Goal: Information Seeking & Learning: Understand process/instructions

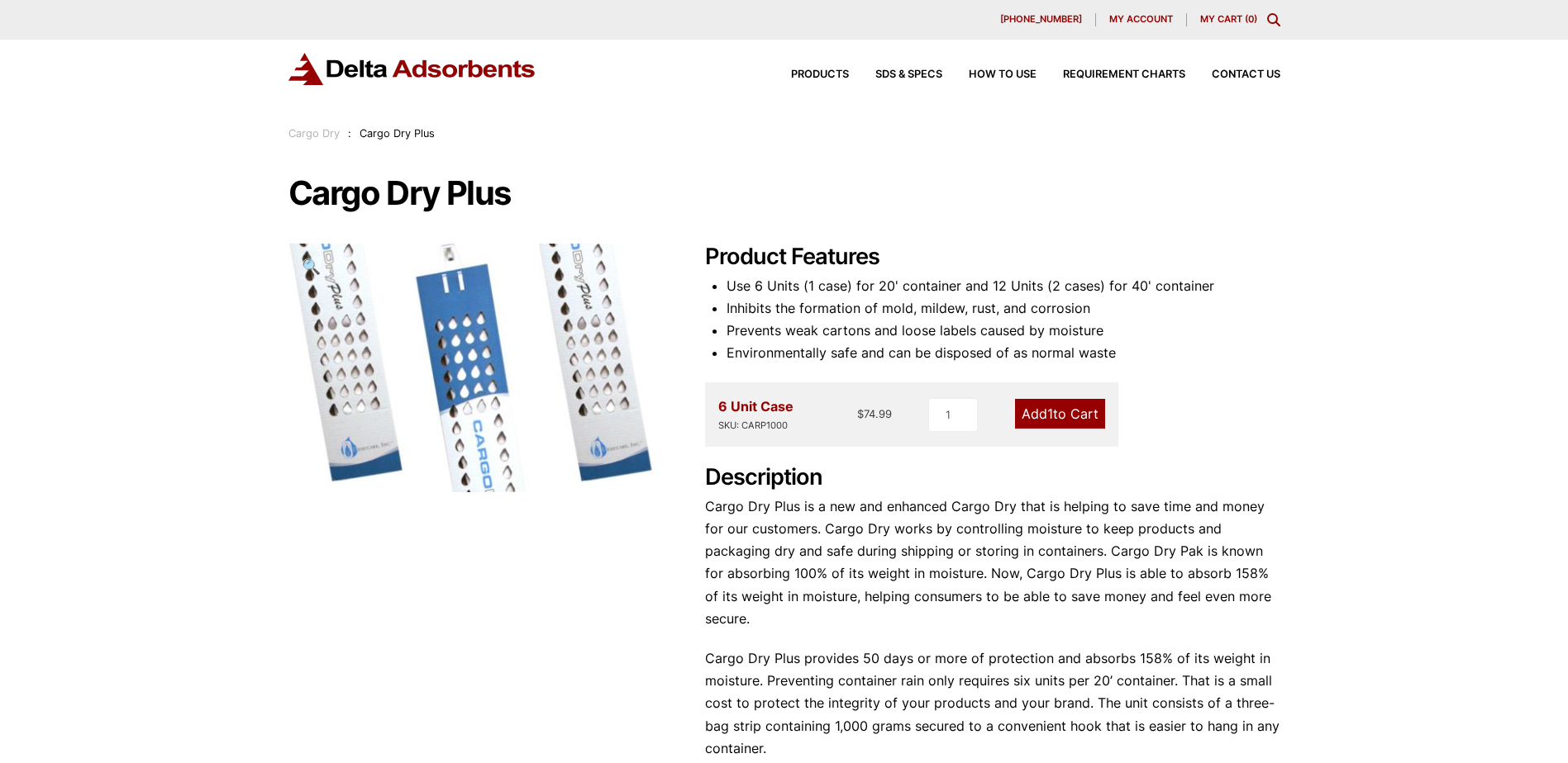
click at [920, 69] on div "Products SDS & SPECS How to Use Requirement Charts Contact Us" at bounding box center [1022, 75] width 529 height 24
click at [894, 70] on span "SDS & SPECS" at bounding box center [909, 75] width 67 height 11
click at [769, 409] on div "6 Unit Case SKU: CARP1000" at bounding box center [756, 414] width 76 height 38
click at [778, 409] on div "6 Unit Case SKU: CARP1000" at bounding box center [756, 414] width 76 height 38
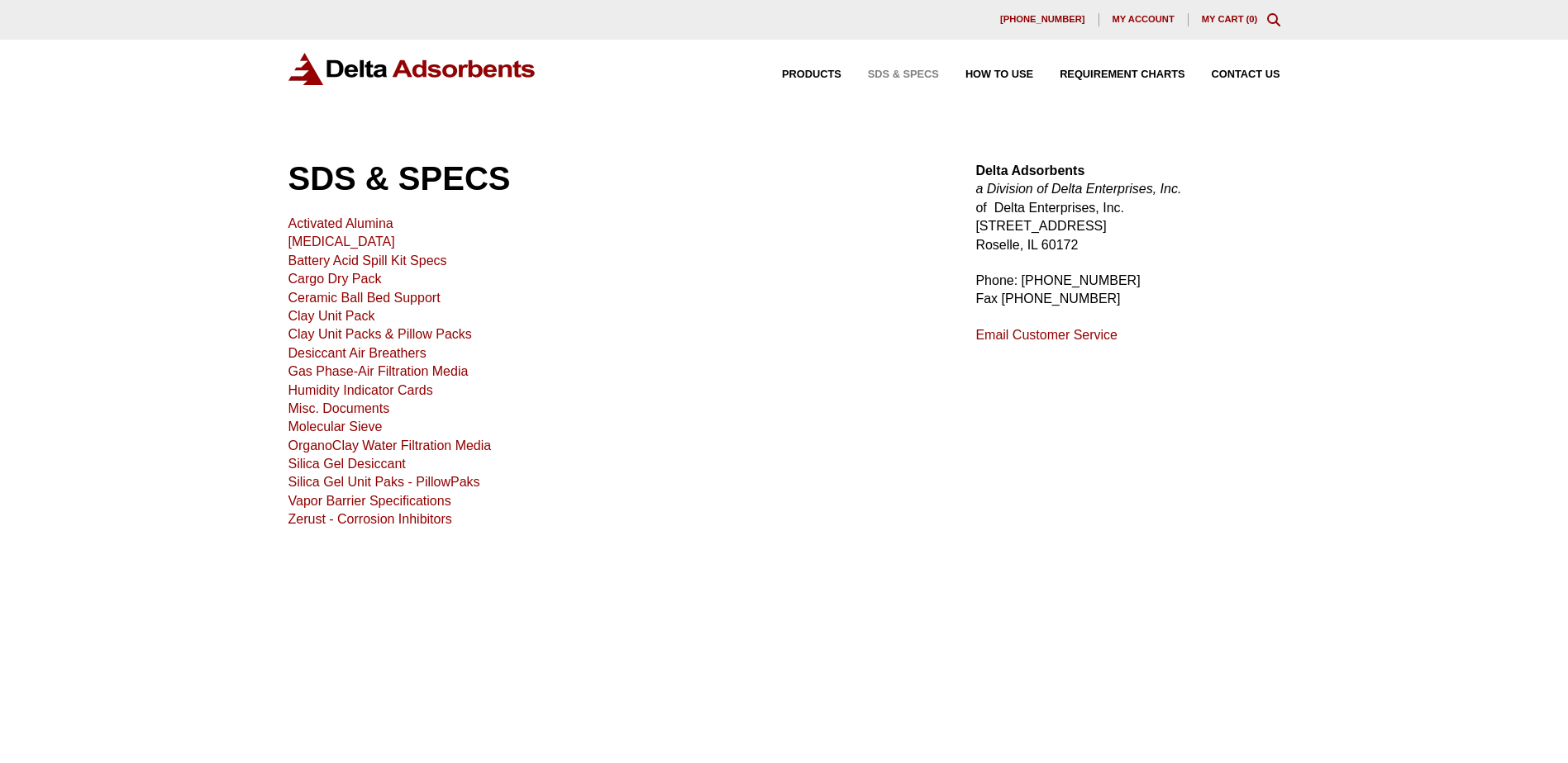
click at [997, 65] on div "Products SDS & SPECS How to Use Requirement Charts Contact Us" at bounding box center [784, 82] width 1568 height 85
click at [981, 64] on div "Products SDS & SPECS How to Use Requirement Charts Contact Us" at bounding box center [1018, 75] width 538 height 24
click at [989, 76] on span "How to Use" at bounding box center [998, 75] width 68 height 11
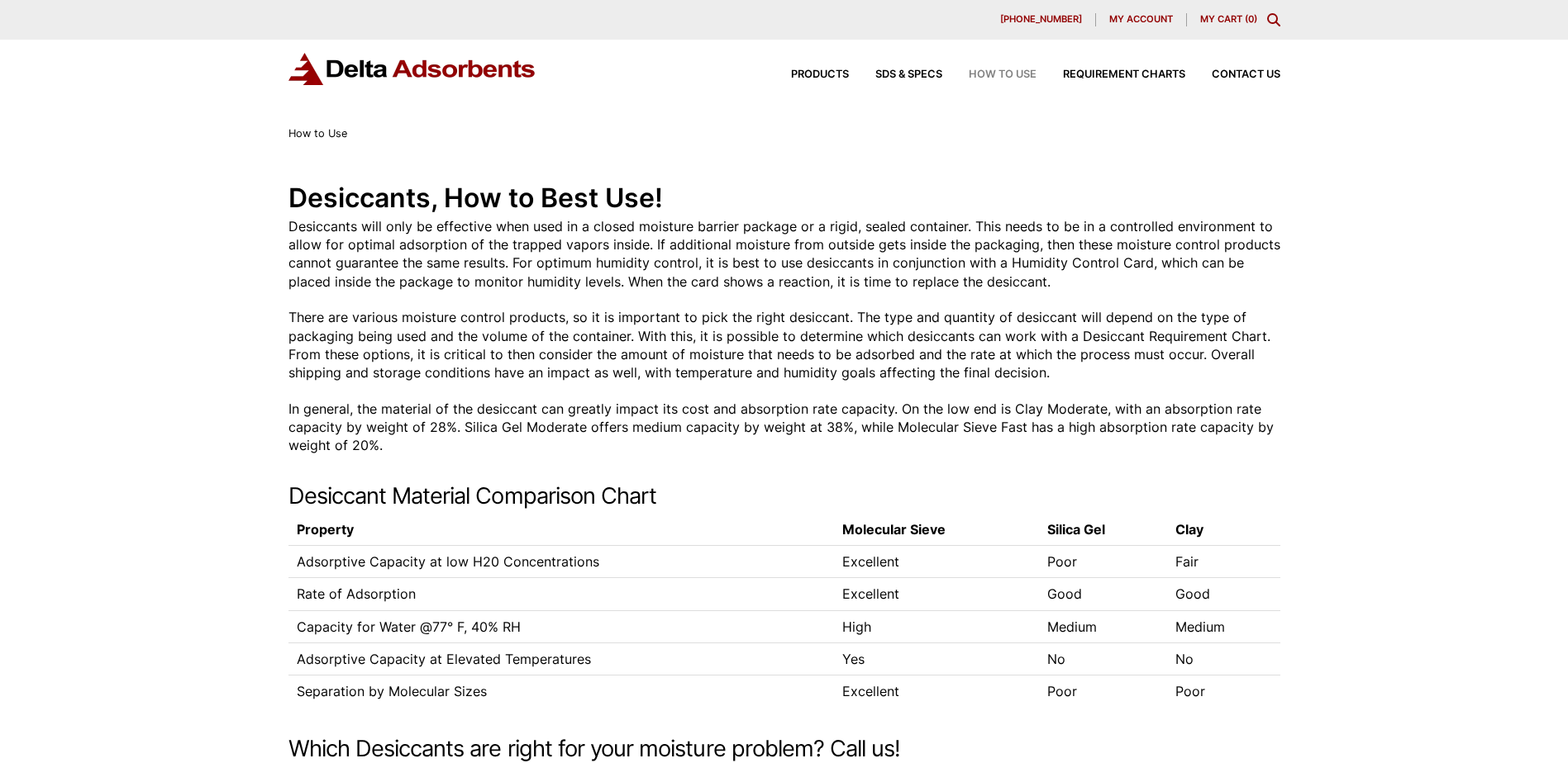
click at [1103, 66] on div "Products SDS & SPECS How to Use Requirement Charts Contact Us" at bounding box center [1022, 75] width 529 height 24
click at [1110, 71] on span "Requirement Charts" at bounding box center [1124, 75] width 122 height 11
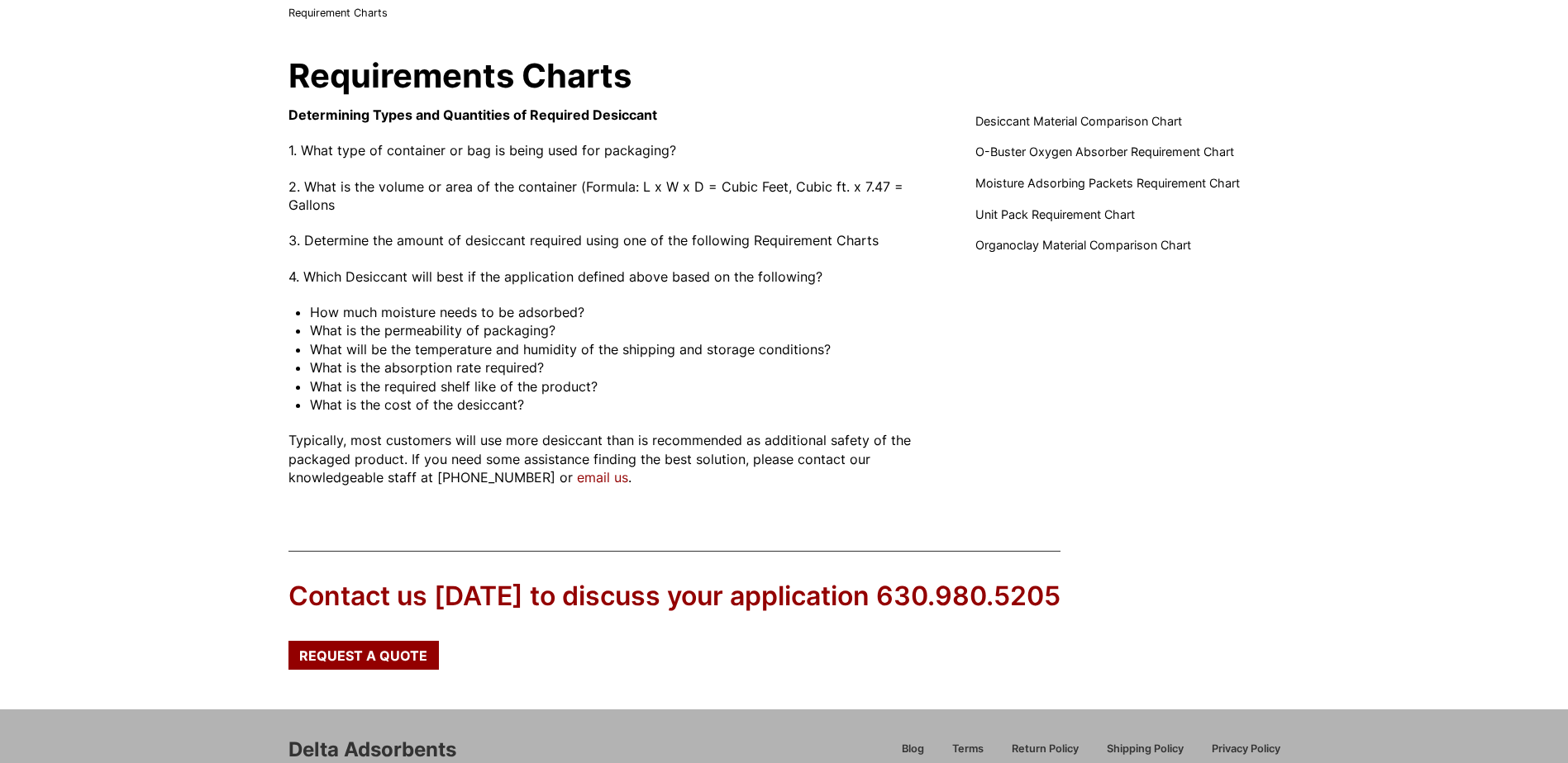
scroll to position [247, 0]
